Goal: Information Seeking & Learning: Find specific fact

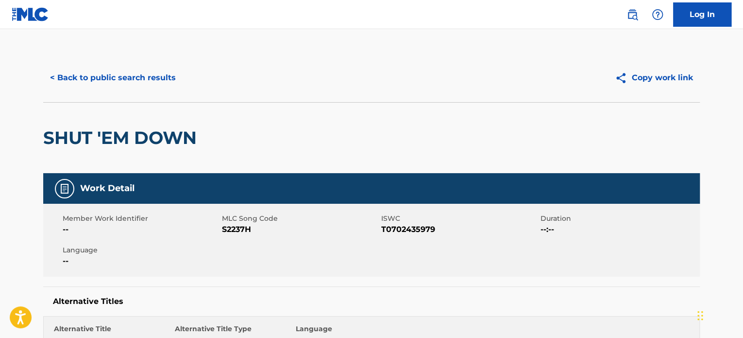
click at [113, 82] on button "< Back to public search results" at bounding box center [112, 78] width 139 height 24
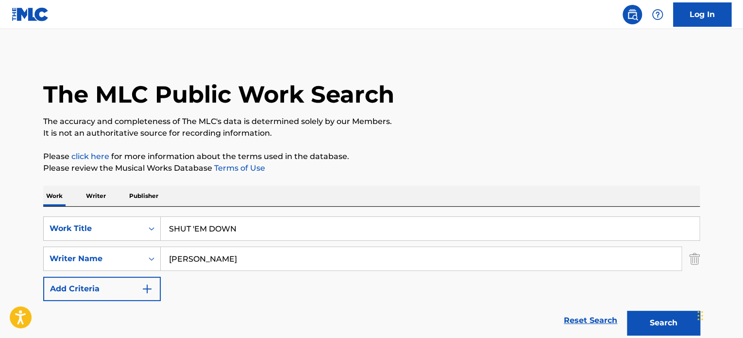
drag, startPoint x: 261, startPoint y: 234, endPoint x: 39, endPoint y: 203, distance: 224.0
click at [61, 207] on div "SearchWithCriteriaa70d51fa-ac63-4601-9048-c79cb1556053 Work Title SHUT 'EM DOWN…" at bounding box center [371, 272] width 657 height 133
paste input "O Sole Mio"
type input "O Sole Mio"
drag, startPoint x: 52, startPoint y: 236, endPoint x: 30, endPoint y: 233, distance: 22.5
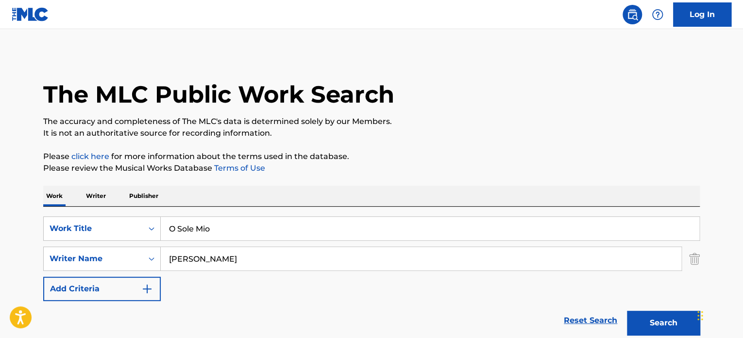
paste input "[PERSON_NAME]"
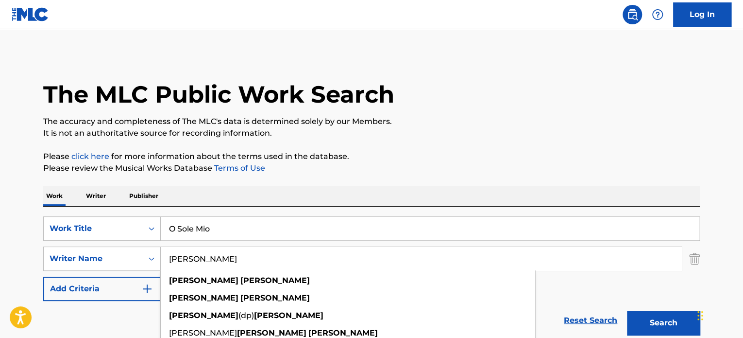
type input "[PERSON_NAME]"
click at [661, 311] on button "Search" at bounding box center [663, 322] width 73 height 24
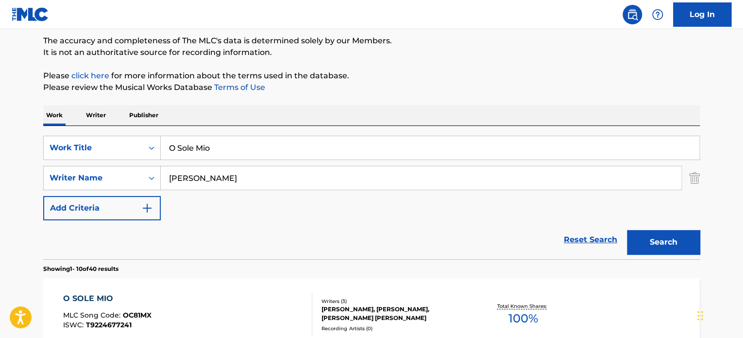
scroll to position [243, 0]
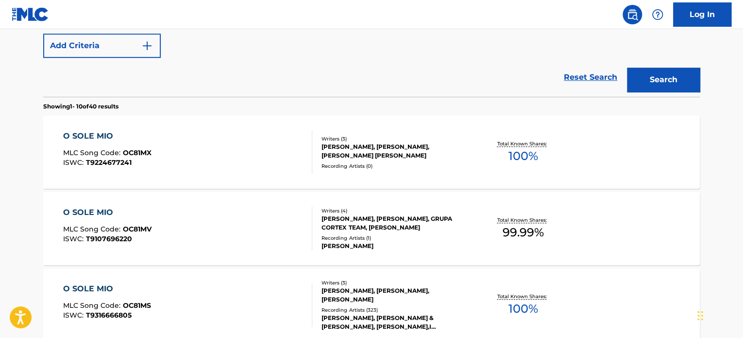
click at [329, 140] on div "Writers ( 3 )" at bounding box center [394, 138] width 147 height 7
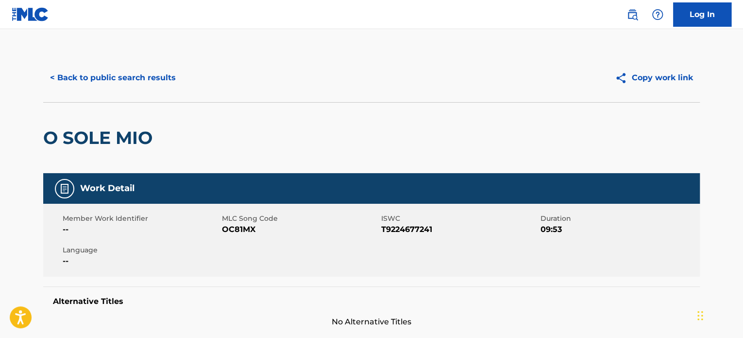
click at [129, 81] on button "< Back to public search results" at bounding box center [112, 78] width 139 height 24
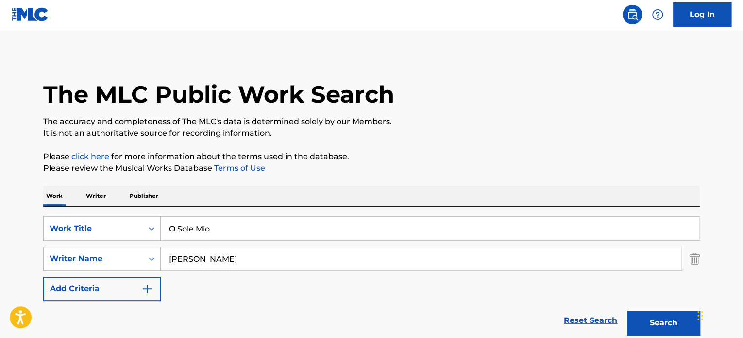
drag, startPoint x: 252, startPoint y: 257, endPoint x: 32, endPoint y: 236, distance: 221.1
paste input "[PERSON_NAME]"
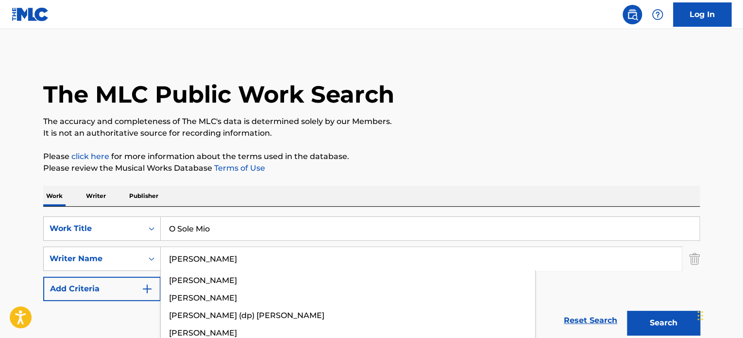
type input "[PERSON_NAME]"
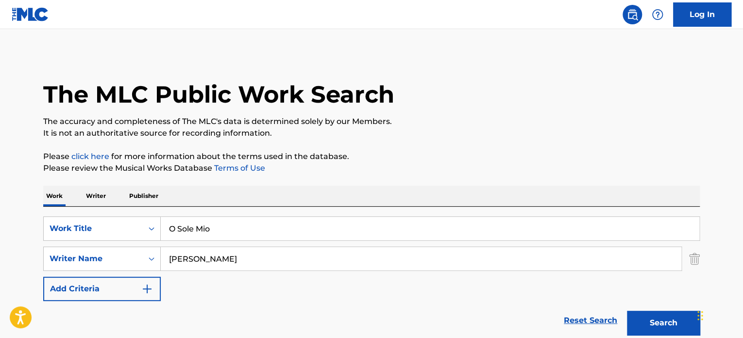
click at [664, 329] on button "Search" at bounding box center [663, 322] width 73 height 24
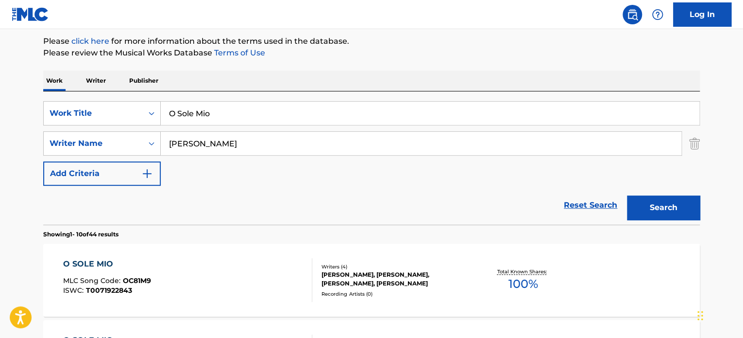
scroll to position [196, 0]
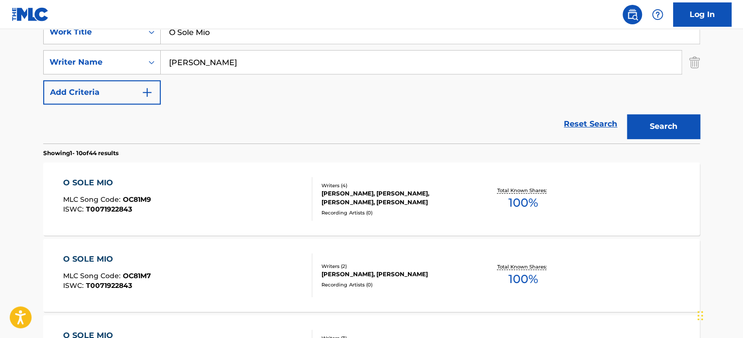
click at [359, 213] on div "Recording Artists ( 0 )" at bounding box center [394, 212] width 147 height 7
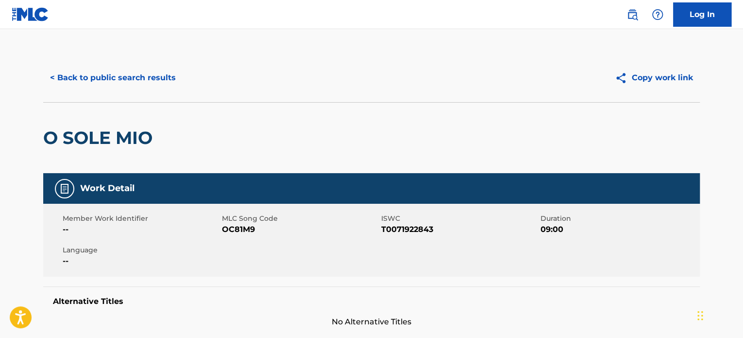
click at [137, 93] on div "< Back to public search results Copy work link" at bounding box center [371, 77] width 657 height 49
click at [137, 84] on button "< Back to public search results" at bounding box center [112, 78] width 139 height 24
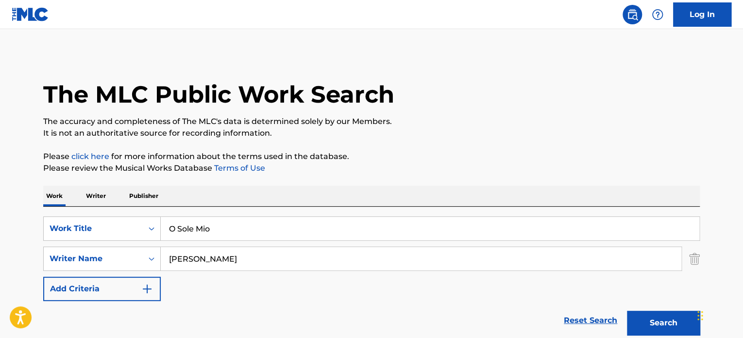
drag, startPoint x: 228, startPoint y: 224, endPoint x: 96, endPoint y: 206, distance: 133.4
click at [88, 207] on div "SearchWithCriteriaa70d51fa-ac63-4601-9048-c79cb1556053 Work Title O Sole Mio Se…" at bounding box center [371, 272] width 657 height 133
paste input "ELASTIC HEART"
type input "ELASTIC HEART"
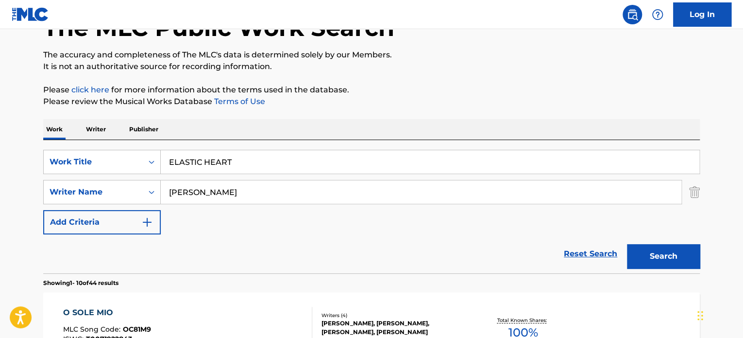
scroll to position [81, 0]
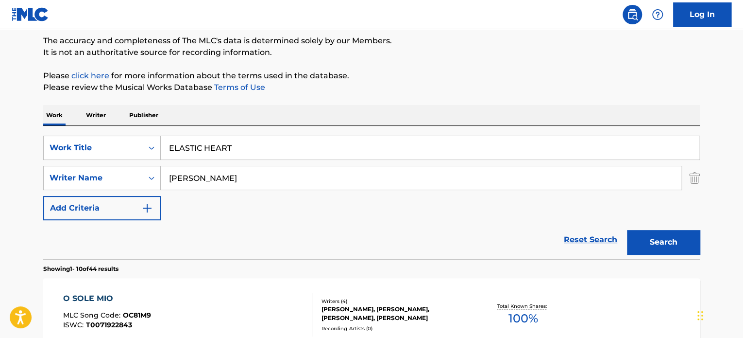
drag, startPoint x: 270, startPoint y: 180, endPoint x: 77, endPoint y: 162, distance: 194.1
click at [51, 155] on div "SearchWithCriteriaa70d51fa-ac63-4601-9048-c79cb1556053 Work Title ELASTIC HEART…" at bounding box center [371, 177] width 657 height 84
paste input "[PERSON_NAME]"
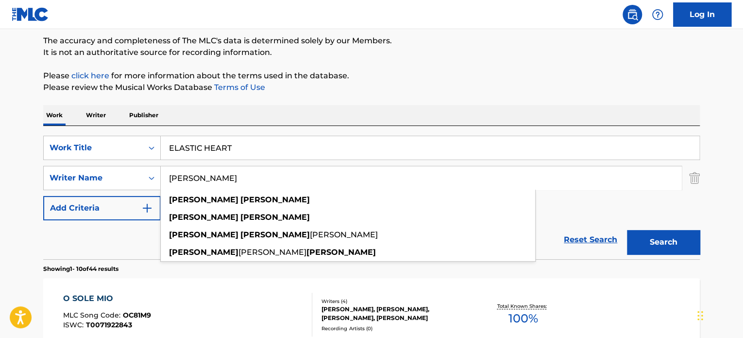
type input "[PERSON_NAME]"
click at [677, 242] on button "Search" at bounding box center [663, 242] width 73 height 24
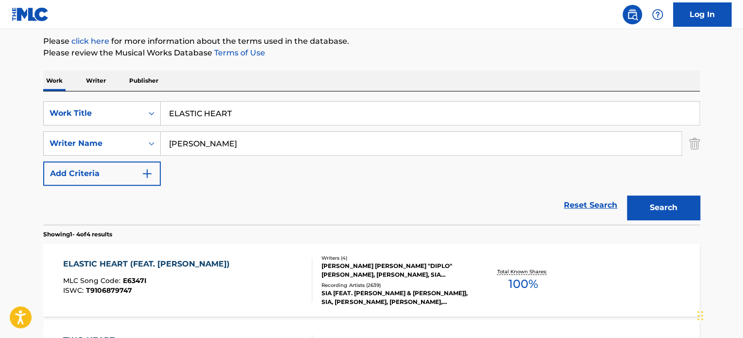
scroll to position [196, 0]
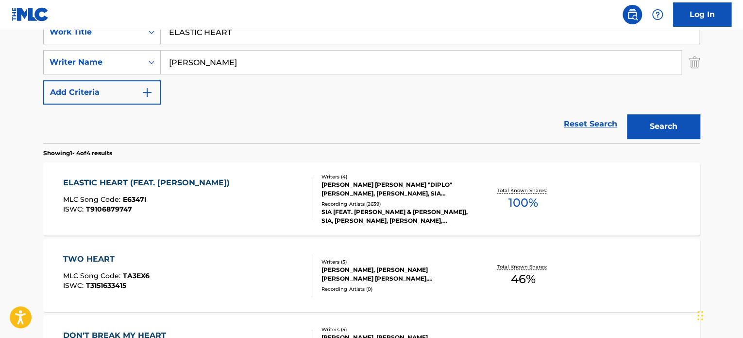
click at [356, 203] on div "Recording Artists ( 2639 )" at bounding box center [394, 203] width 147 height 7
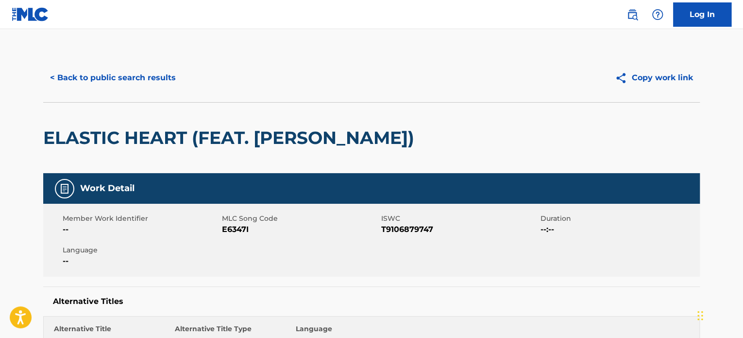
click at [149, 71] on button "< Back to public search results" at bounding box center [112, 78] width 139 height 24
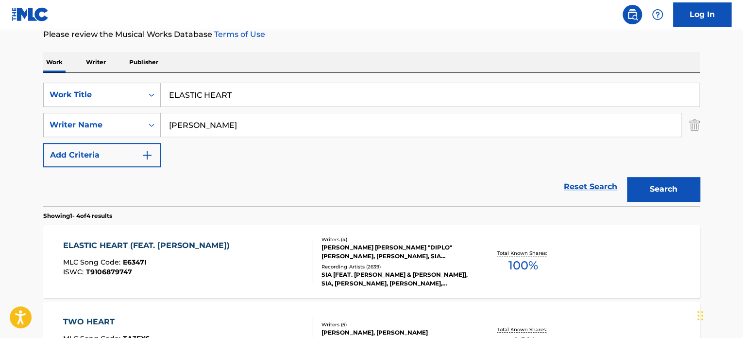
scroll to position [115, 0]
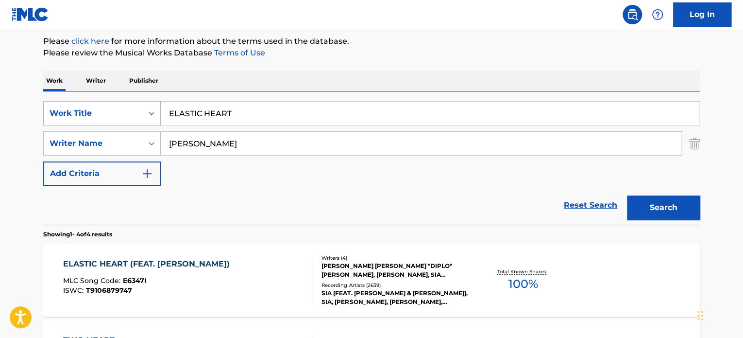
drag, startPoint x: 183, startPoint y: 106, endPoint x: 88, endPoint y: 114, distance: 95.0
click at [78, 110] on div "SearchWithCriteriaa70d51fa-ac63-4601-9048-c79cb1556053 Work Title ELASTIC HEART" at bounding box center [371, 113] width 657 height 24
paste input "STELLA"
type input "STELLA"
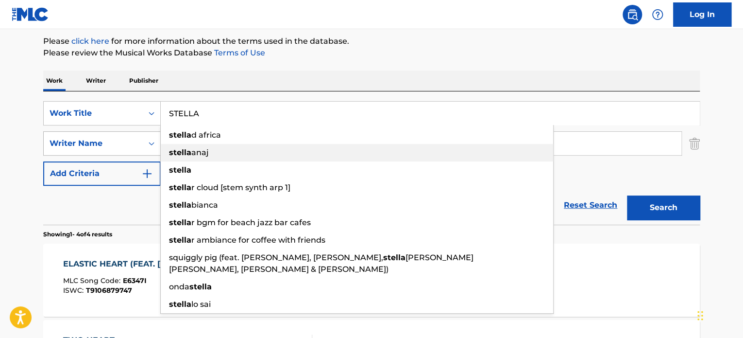
click at [93, 135] on div "SearchWithCriteriaa70d51fa-ac63-4601-9048-c79cb1556053 Work Title [PERSON_NAME]…" at bounding box center [371, 143] width 657 height 84
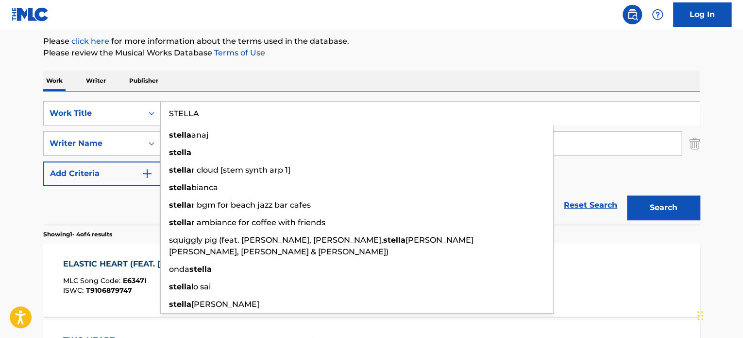
click at [93, 216] on div "Reset Search Search" at bounding box center [371, 205] width 657 height 39
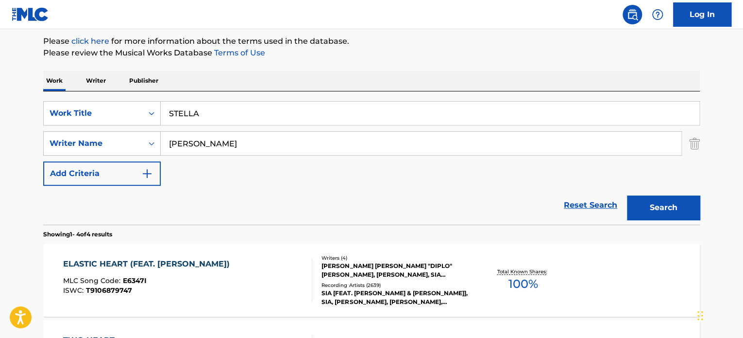
drag, startPoint x: 139, startPoint y: 130, endPoint x: 163, endPoint y: 145, distance: 28.0
click at [65, 127] on div "SearchWithCriteriaa70d51fa-ac63-4601-9048-c79cb1556053 Work Title STELLA Search…" at bounding box center [371, 143] width 657 height 84
paste input "[PERSON_NAME]"
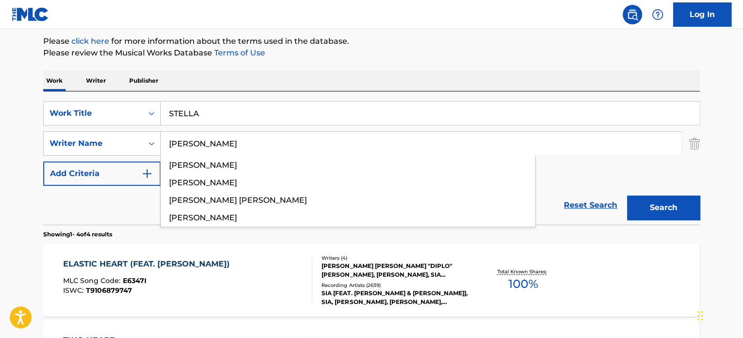
type input "[PERSON_NAME]"
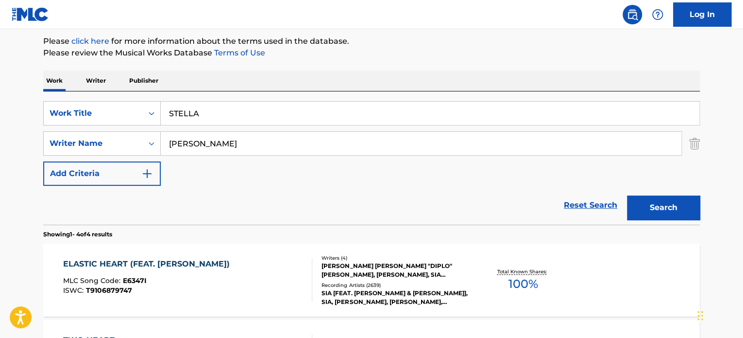
click at [592, 195] on link "Reset Search" at bounding box center [590, 204] width 63 height 21
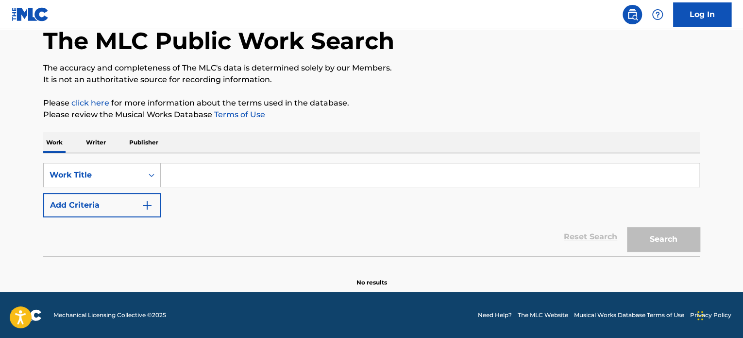
click at [205, 174] on input "Search Form" at bounding box center [430, 174] width 539 height 23
click at [124, 210] on button "Add Criteria" at bounding box center [102, 205] width 118 height 24
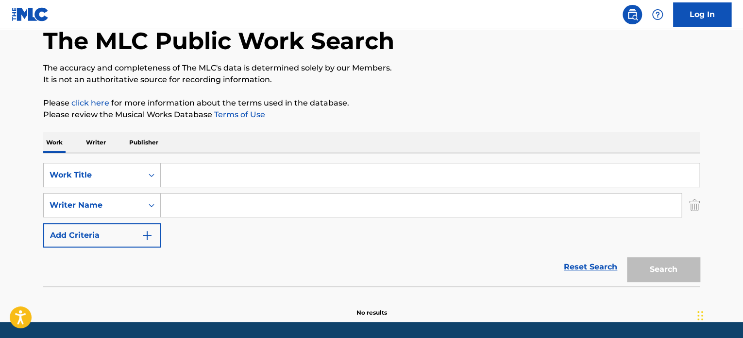
click at [227, 206] on input "Search Form" at bounding box center [421, 204] width 521 height 23
paste input "[PERSON_NAME]"
type input "[PERSON_NAME]"
click at [219, 171] on input "Search Form" at bounding box center [430, 174] width 539 height 23
paste input "STELLA"
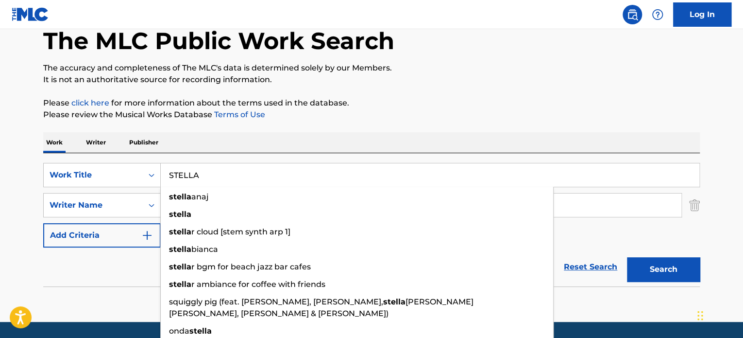
type input "STELLA"
drag, startPoint x: 659, startPoint y: 266, endPoint x: 625, endPoint y: 265, distance: 33.5
click at [659, 265] on button "Search" at bounding box center [663, 269] width 73 height 24
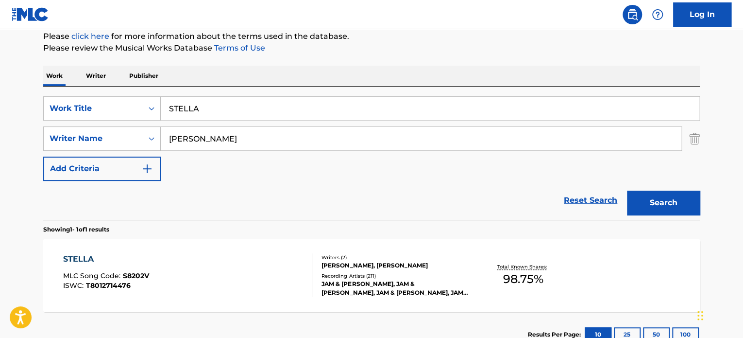
scroll to position [134, 0]
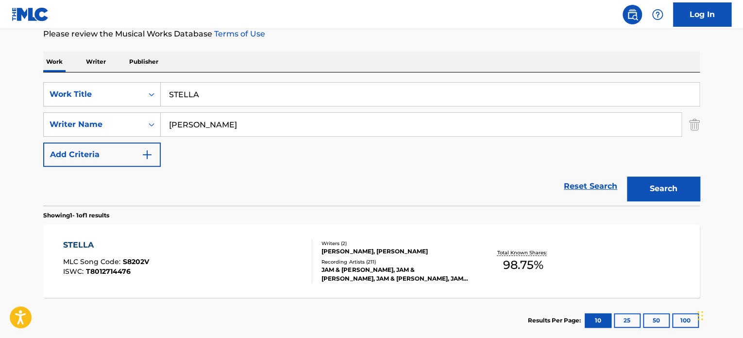
click at [376, 266] on div "JAM & [PERSON_NAME], JAM & [PERSON_NAME], JAM & [PERSON_NAME], JAM & SPOON, [PE…" at bounding box center [394, 273] width 147 height 17
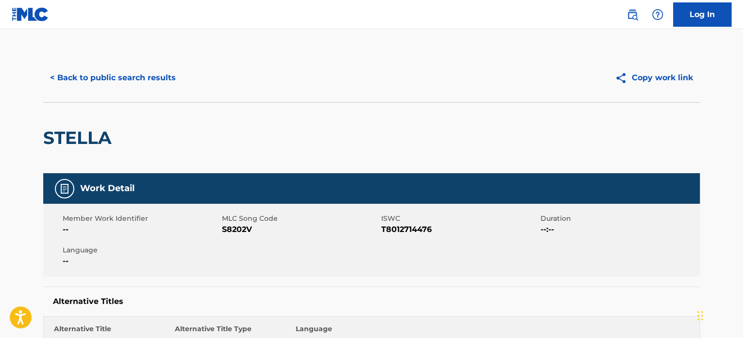
click at [142, 59] on div "< Back to public search results Copy work link" at bounding box center [371, 77] width 657 height 49
click at [140, 65] on div "< Back to public search results Copy work link" at bounding box center [371, 77] width 657 height 49
click at [142, 71] on button "< Back to public search results" at bounding box center [112, 78] width 139 height 24
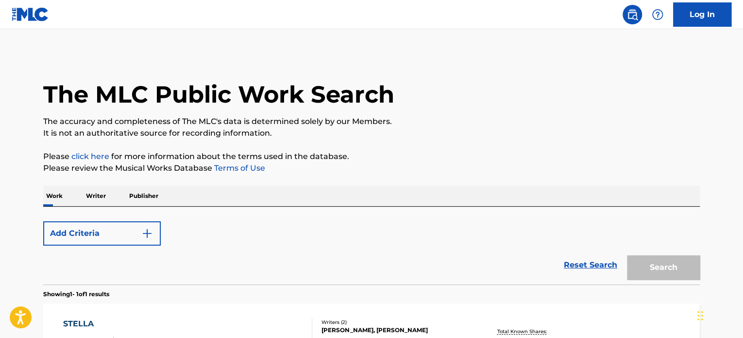
scroll to position [134, 0]
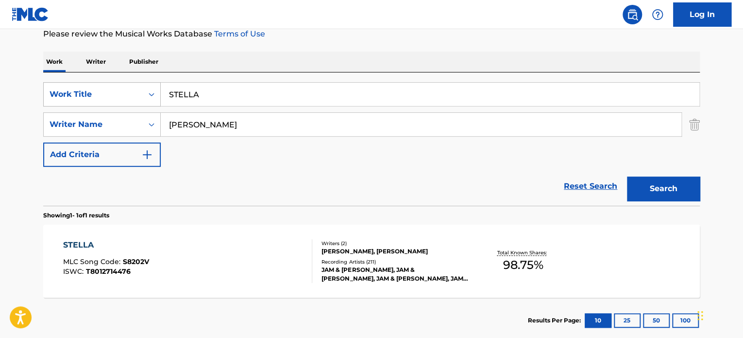
drag, startPoint x: 256, startPoint y: 96, endPoint x: 61, endPoint y: 101, distance: 195.8
click at [86, 101] on div "SearchWithCriteriaa70d51fa-ac63-4601-9048-c79cb1556053 Work Title STELLA" at bounding box center [371, 94] width 657 height 24
paste input "CIENCE OR MAGIC"
type input "SCIENCE OR MAGIC"
drag, startPoint x: 244, startPoint y: 192, endPoint x: 249, endPoint y: 172, distance: 20.1
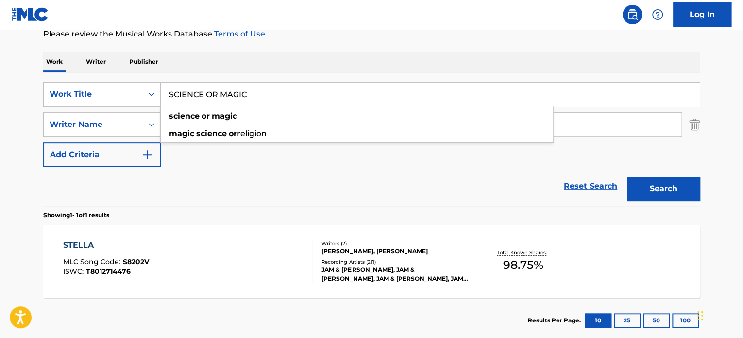
click at [243, 192] on div "Reset Search Search" at bounding box center [371, 186] width 657 height 39
drag, startPoint x: 290, startPoint y: 132, endPoint x: 72, endPoint y: 111, distance: 219.0
click at [74, 111] on div "SearchWithCriteriaa70d51fa-ac63-4601-9048-c79cb1556053 Work Title SCIENCE OR MA…" at bounding box center [371, 124] width 657 height 84
paste input "[PERSON_NAME]"
type input "[PERSON_NAME]"
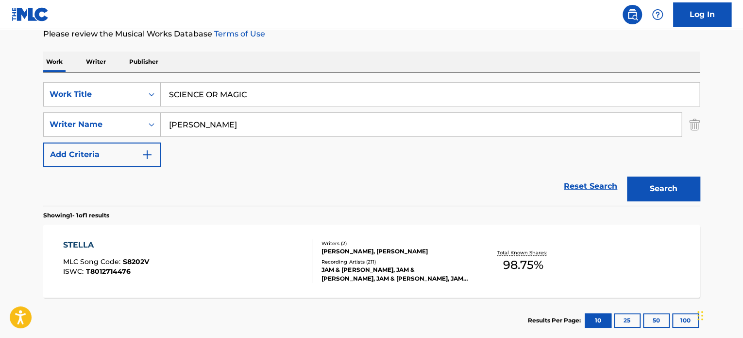
click at [657, 186] on button "Search" at bounding box center [663, 188] width 73 height 24
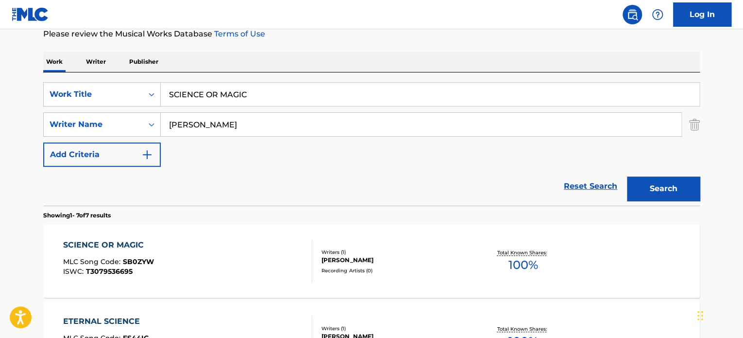
click at [338, 264] on div "Writers ( 1 ) [PERSON_NAME] Recording Artists ( 0 )" at bounding box center [390, 261] width 156 height 26
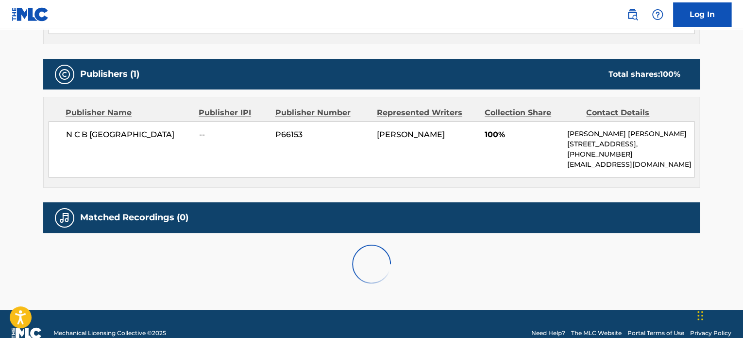
scroll to position [381, 0]
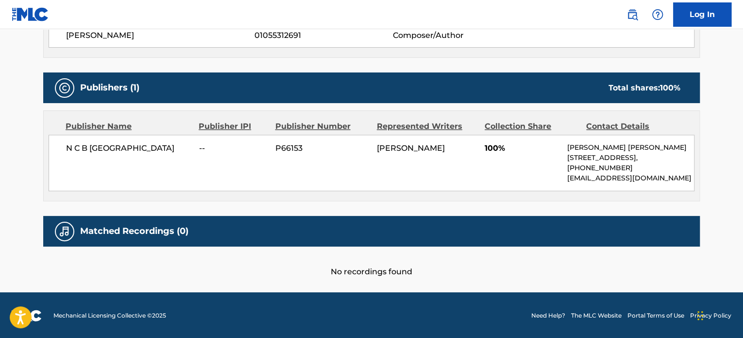
click at [440, 230] on div "Matched Recordings (0)" at bounding box center [371, 231] width 657 height 31
